Goal: Check status: Check status

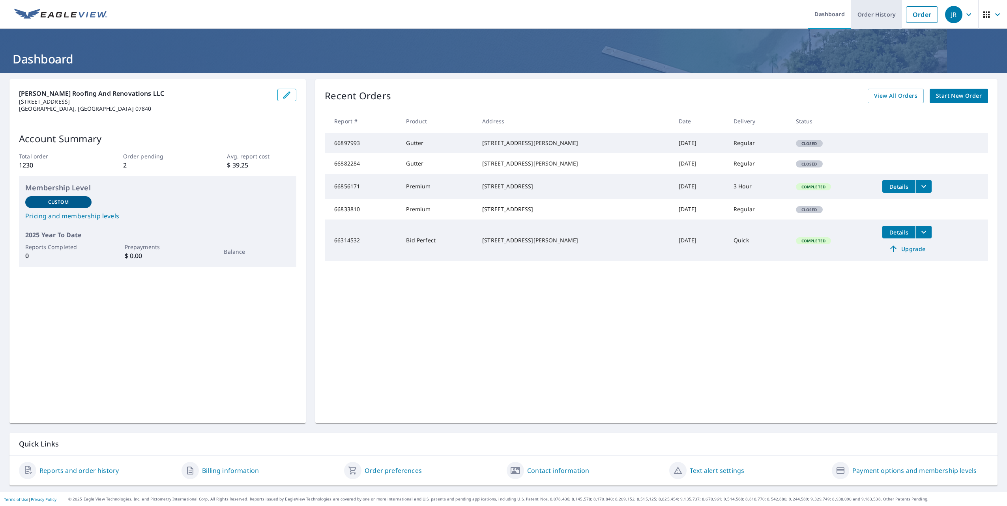
click at [856, 18] on link "Order History" at bounding box center [876, 14] width 51 height 29
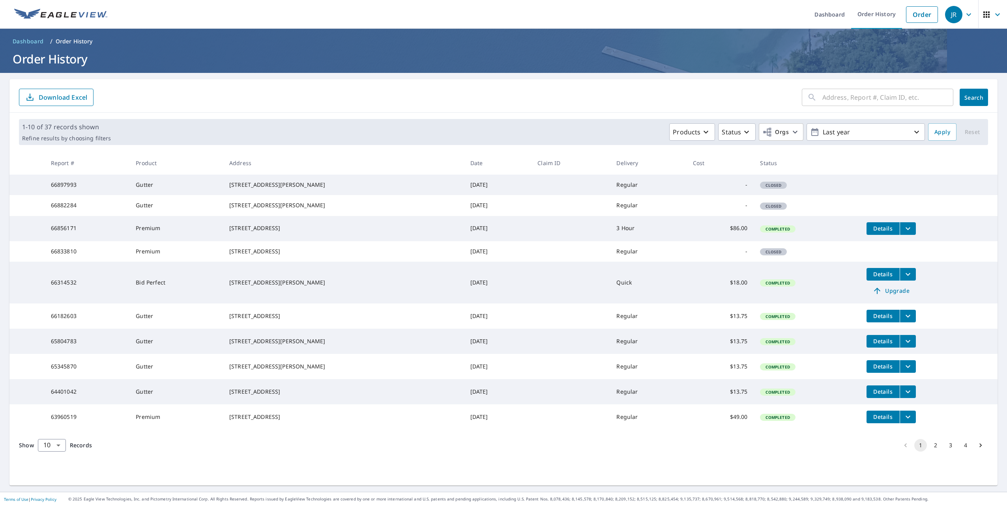
click at [822, 96] on input "text" at bounding box center [887, 97] width 131 height 22
type input "323 [PERSON_NAME]"
click button "Search" at bounding box center [973, 97] width 28 height 17
